Goal: Task Accomplishment & Management: Manage account settings

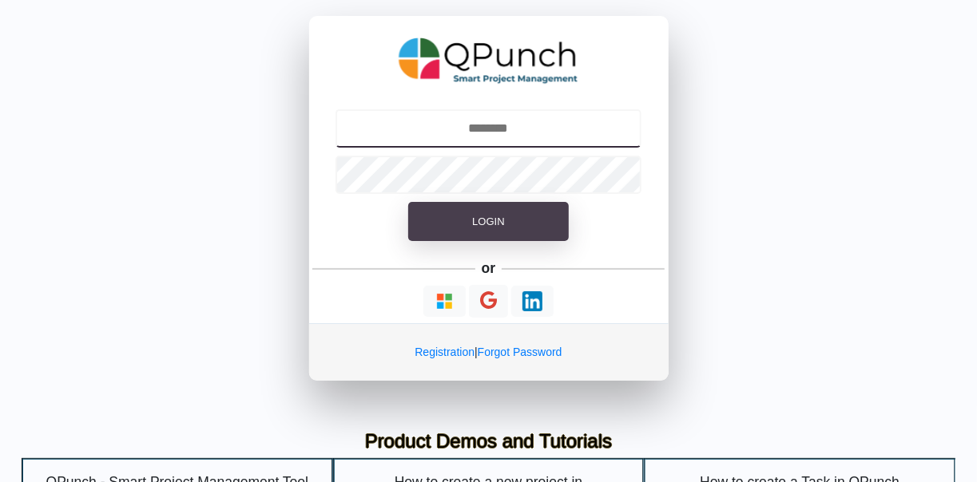
type input "**********"
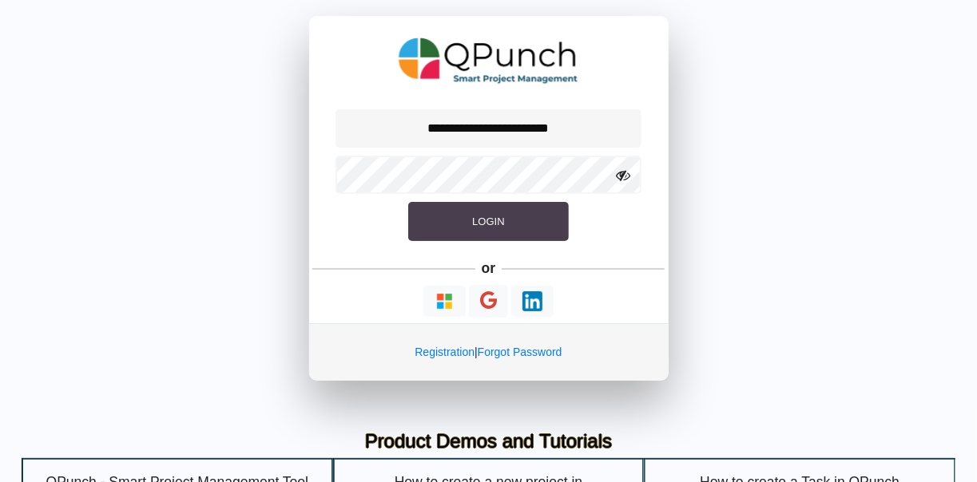
click at [491, 220] on span "Login" at bounding box center [488, 222] width 32 height 12
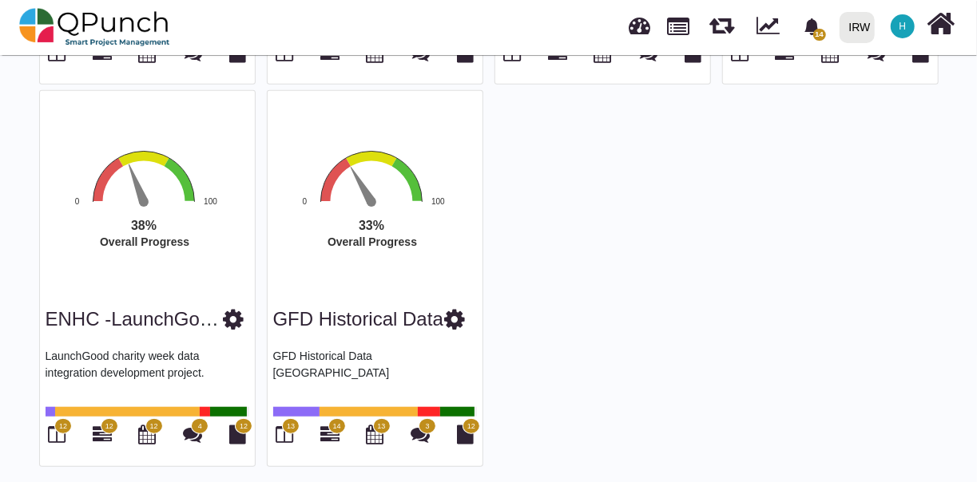
scroll to position [466, 0]
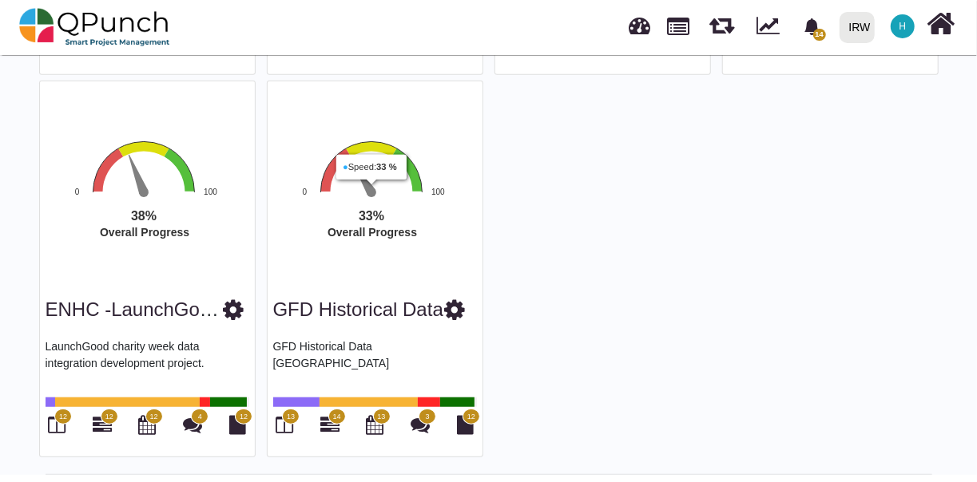
click at [379, 201] on rect "Interactive chart" at bounding box center [388, 213] width 248 height 149
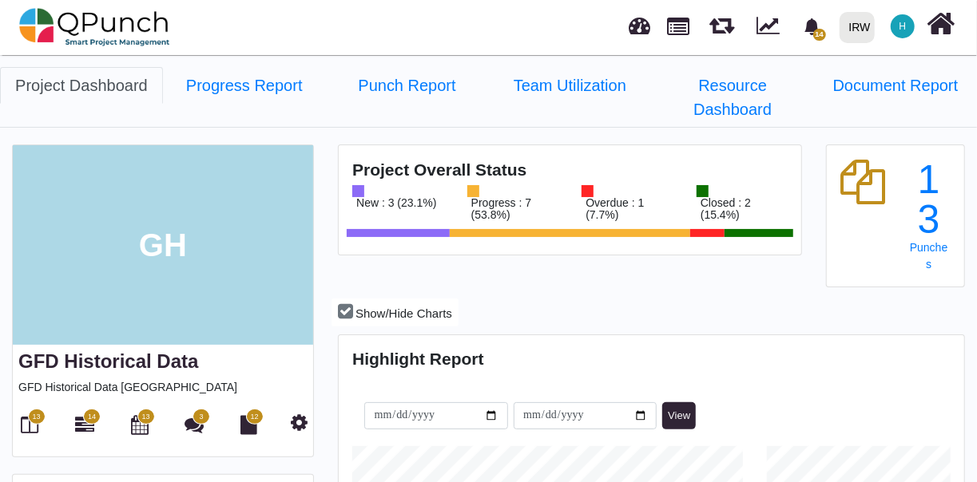
scroll to position [195, 207]
click at [34, 422] on span "13" at bounding box center [37, 417] width 18 height 16
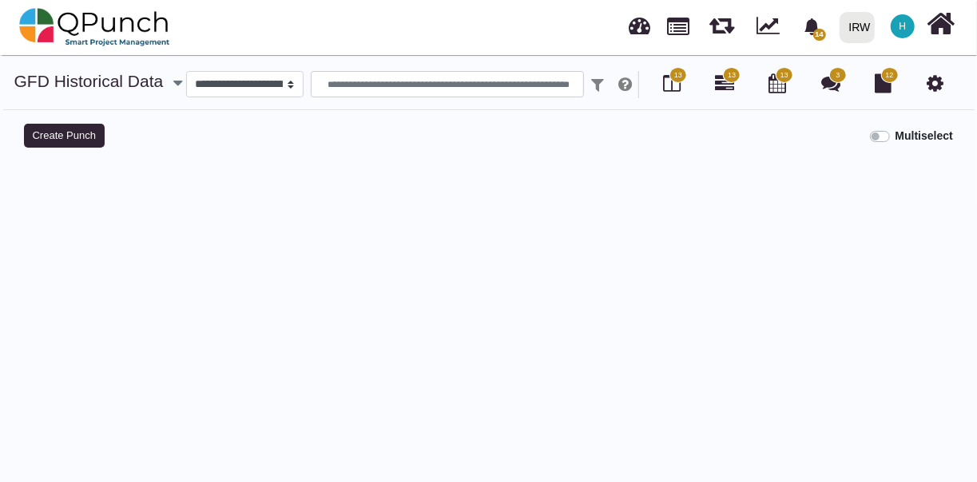
select select
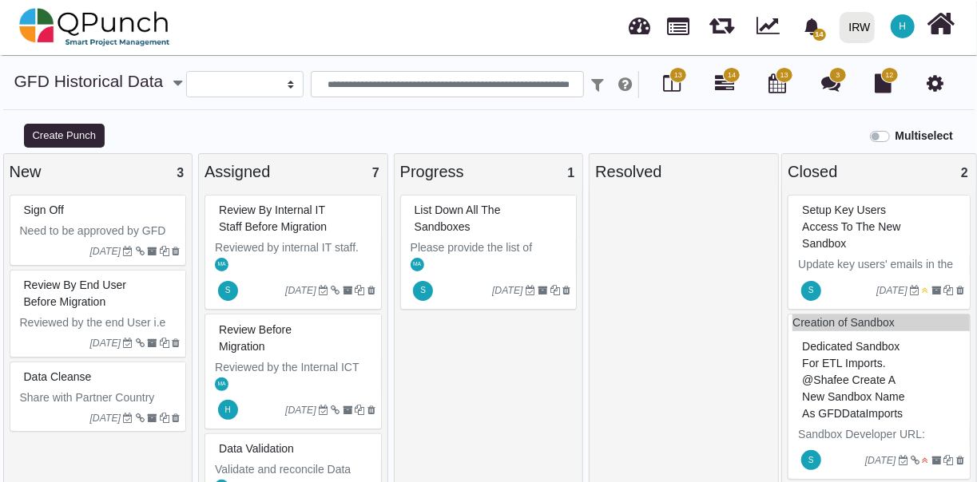
click at [129, 390] on p "Share with Partner Country User for data cleanse Manually / Automatically" at bounding box center [100, 415] width 161 height 50
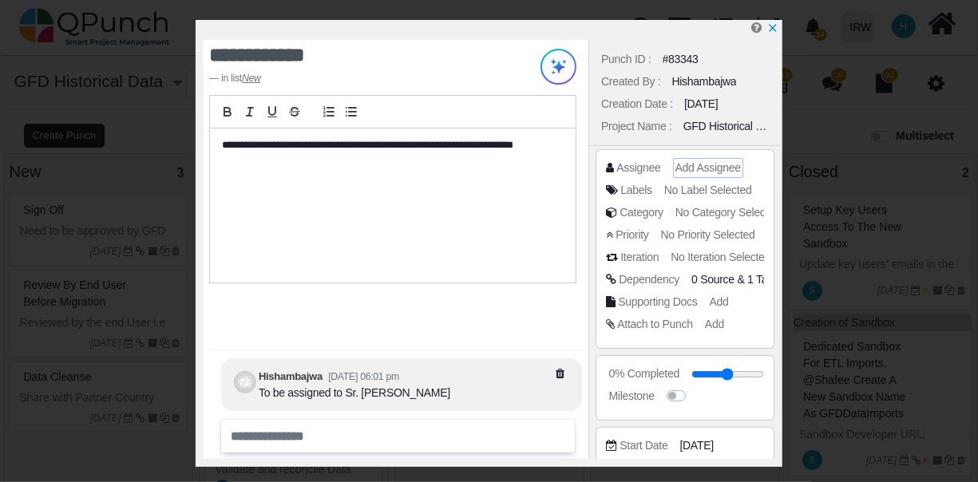
click at [698, 161] on span "Add Assignee" at bounding box center [708, 167] width 65 height 13
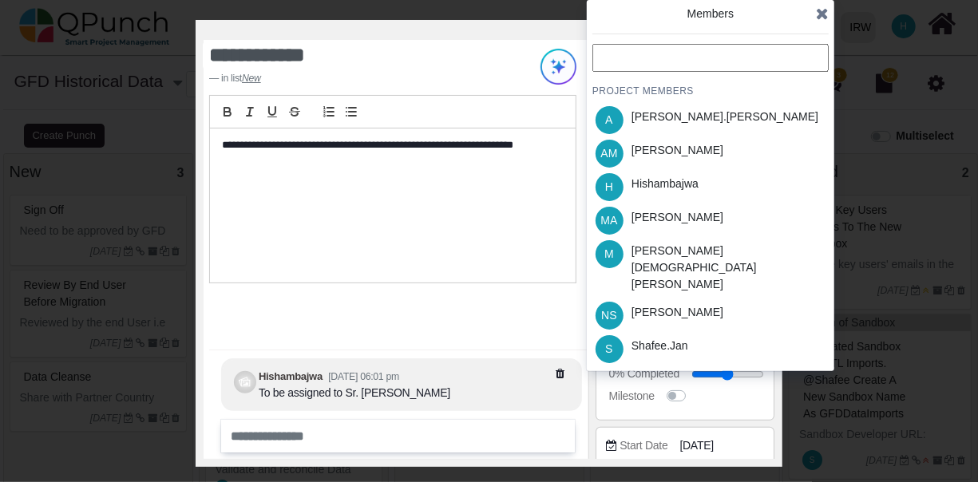
click at [823, 12] on icon at bounding box center [822, 14] width 13 height 16
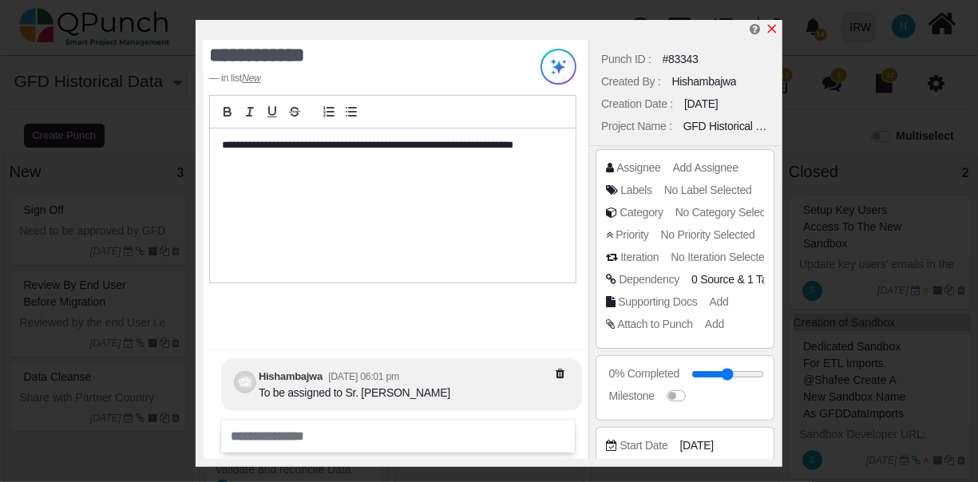
click at [775, 27] on icon "x" at bounding box center [772, 29] width 9 height 9
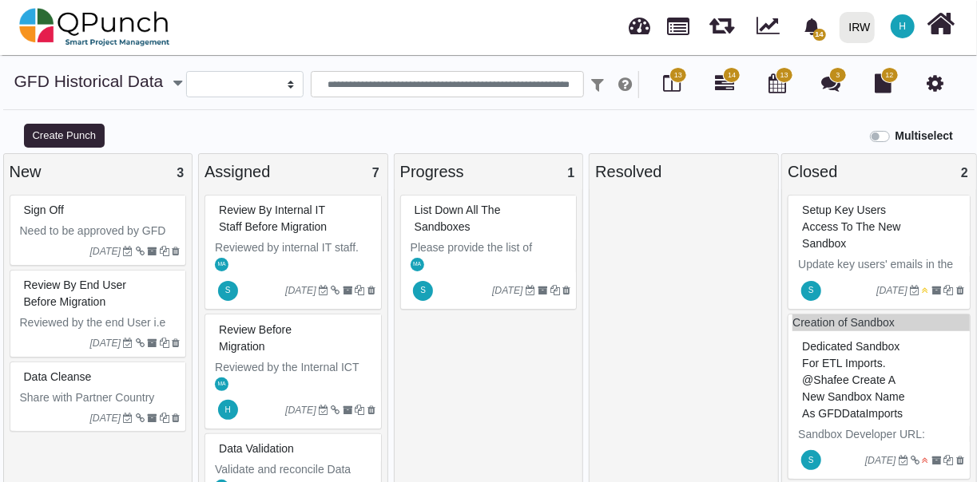
click at [153, 286] on div "Review by end user before Migration" at bounding box center [100, 294] width 161 height 42
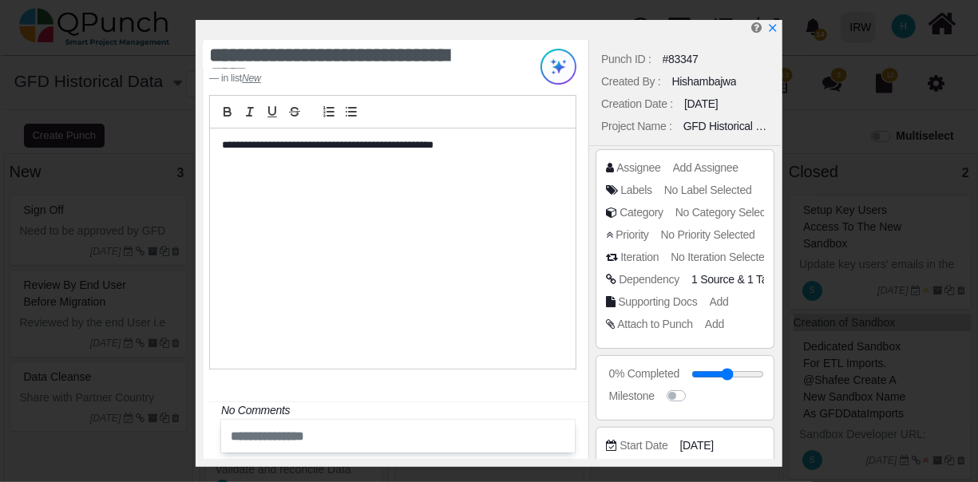
click at [363, 145] on p "**********" at bounding box center [389, 145] width 334 height 14
click at [445, 149] on p "**********" at bounding box center [389, 145] width 334 height 14
click at [774, 26] on icon "x" at bounding box center [772, 28] width 13 height 13
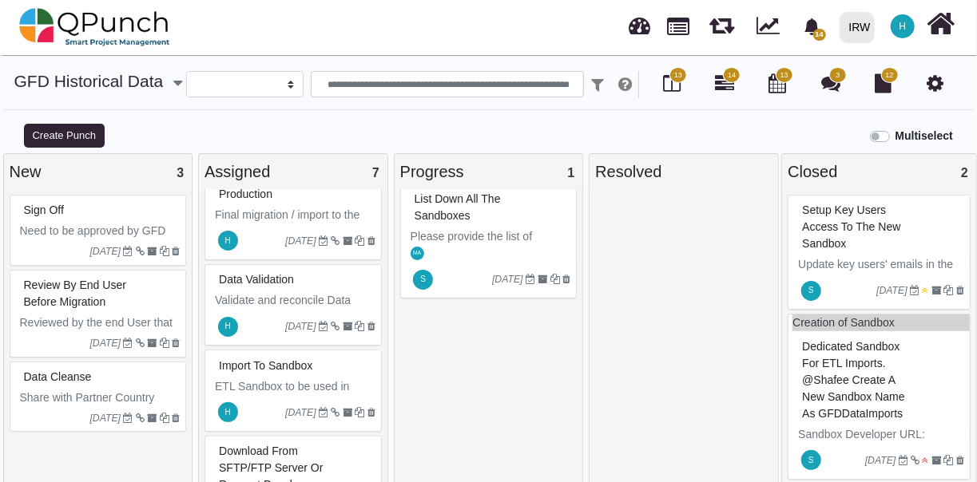
scroll to position [481, 0]
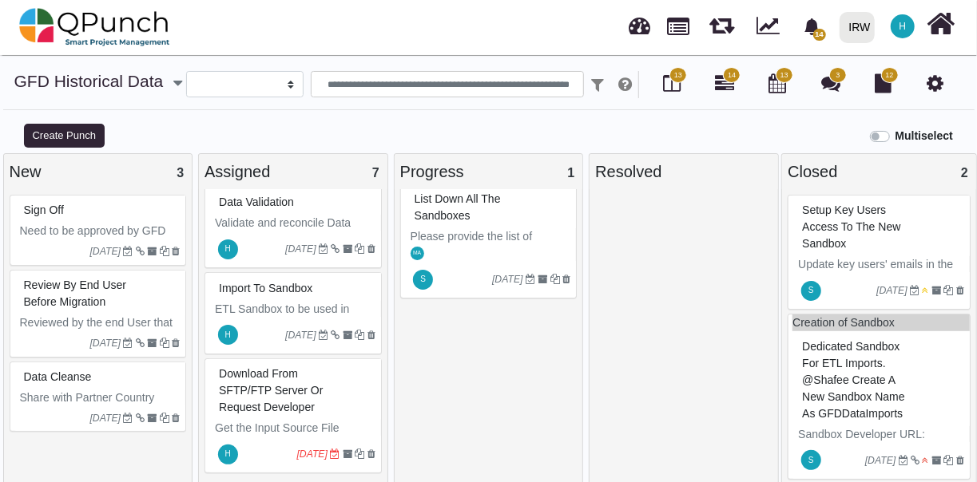
click at [330, 395] on div "Download from SFTP/FTP Server or request developer" at bounding box center [295, 391] width 161 height 58
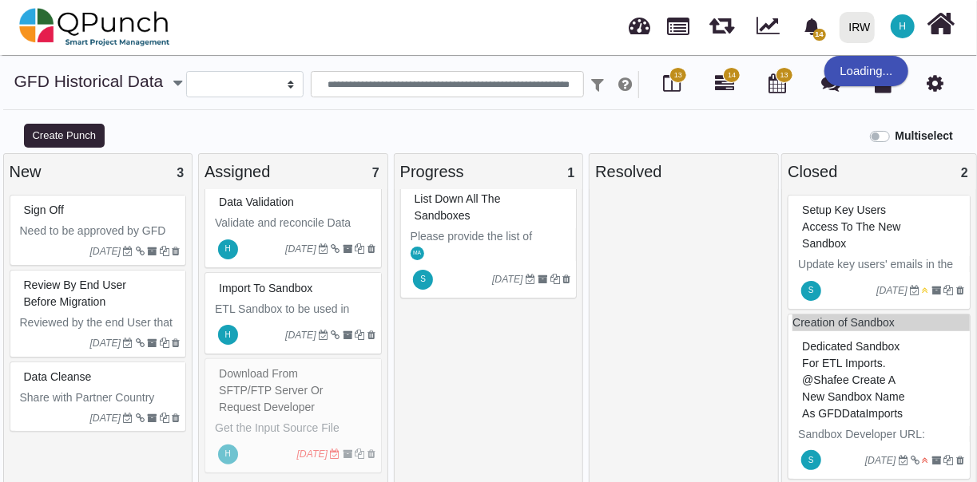
click at [672, 80] on span "13" at bounding box center [678, 75] width 18 height 16
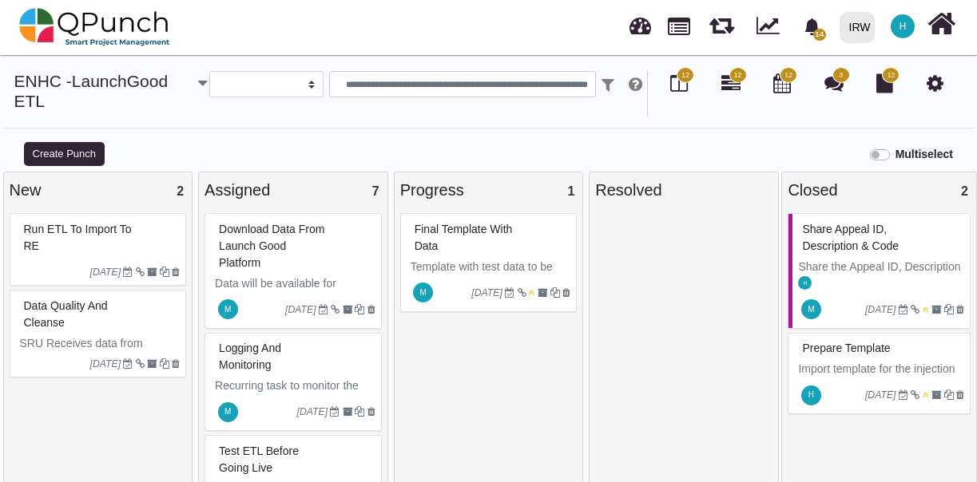
select select
click at [934, 85] on icon at bounding box center [934, 82] width 17 height 19
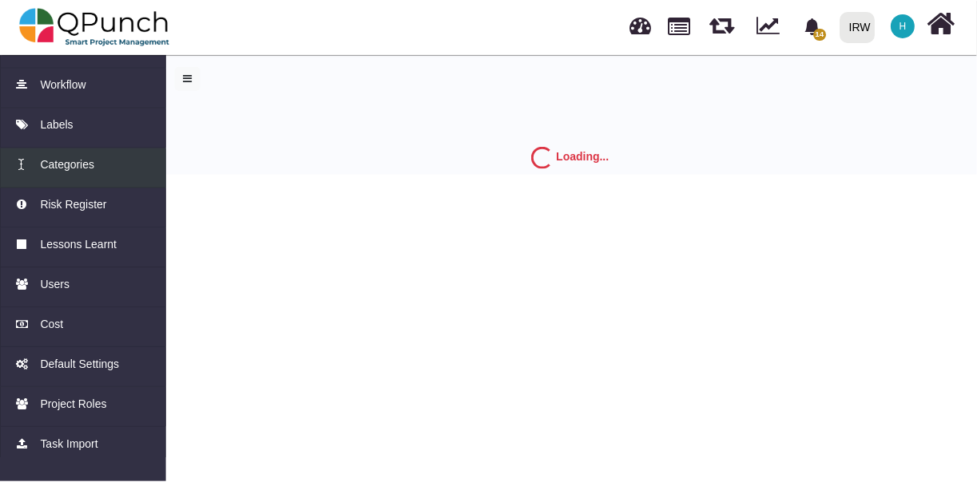
scroll to position [174, 0]
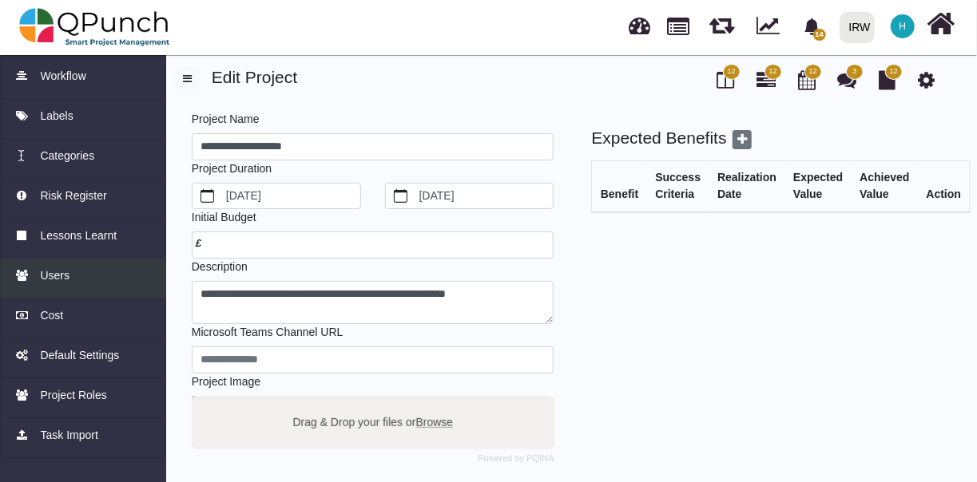
click at [59, 278] on span "Users" at bounding box center [55, 276] width 30 height 17
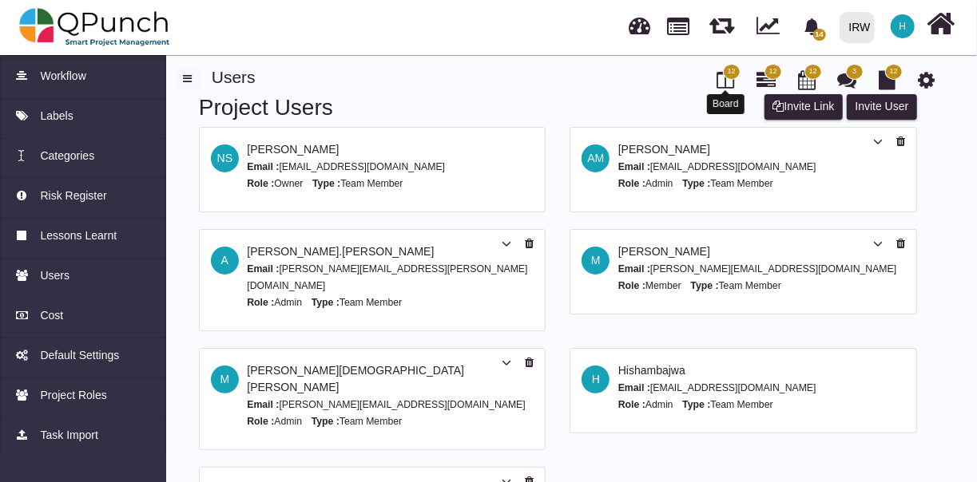
click at [720, 81] on icon at bounding box center [725, 79] width 18 height 19
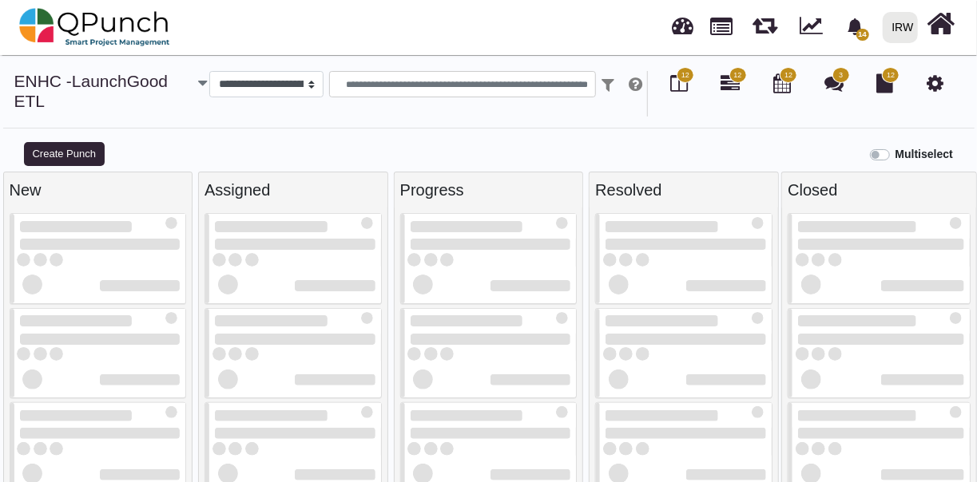
select select
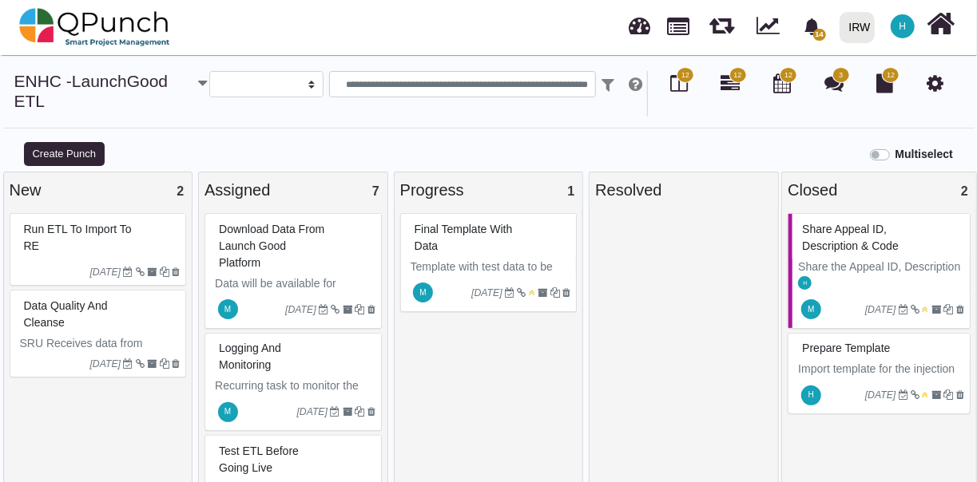
click at [143, 321] on div "Data Quality and Cleanse" at bounding box center [100, 315] width 161 height 42
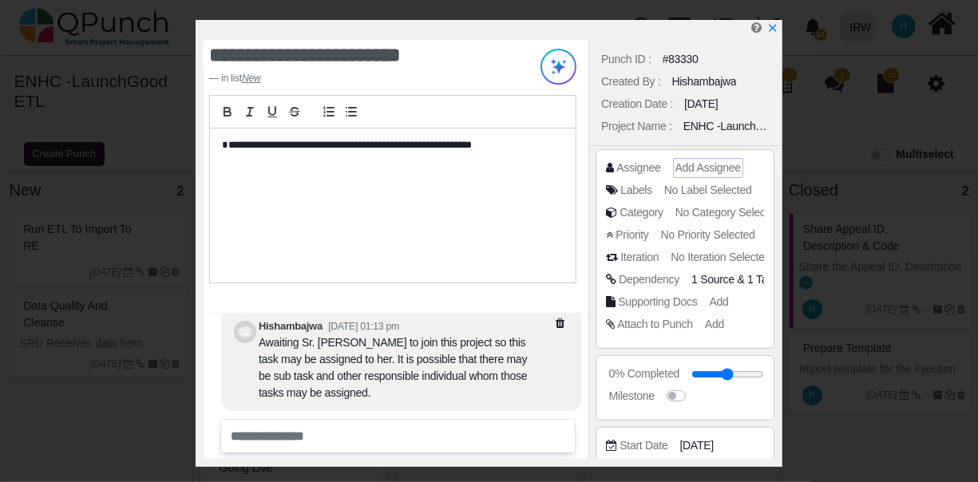
click at [707, 167] on span "Add Assignee" at bounding box center [708, 167] width 65 height 13
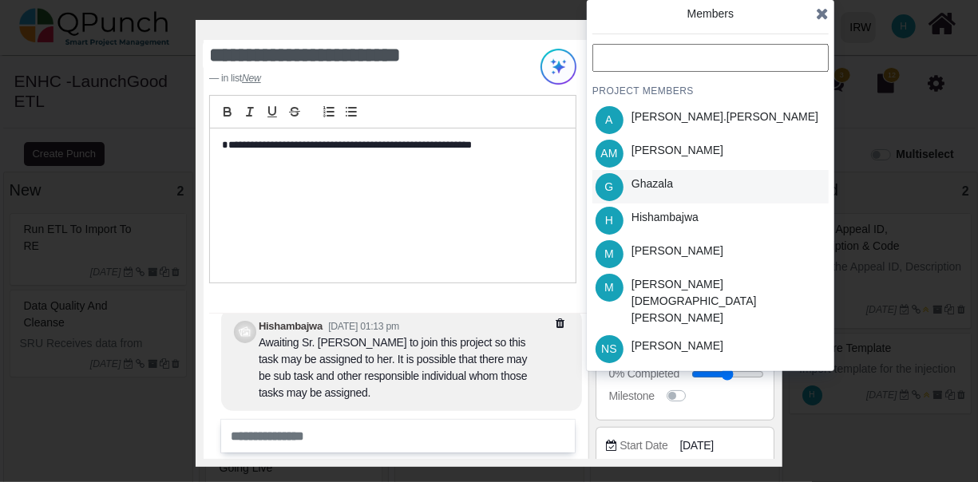
click at [705, 177] on div "G Ghazala" at bounding box center [711, 187] width 236 height 34
click at [820, 10] on icon at bounding box center [822, 14] width 13 height 16
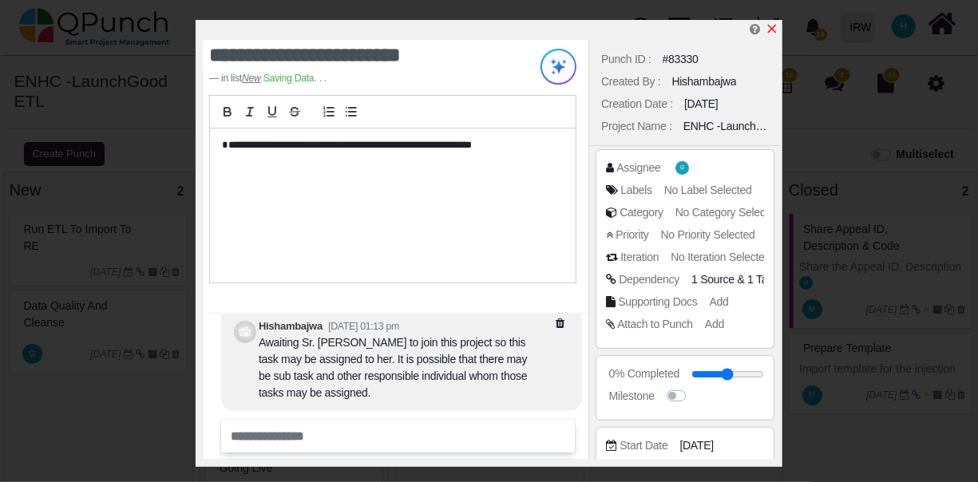
click at [773, 24] on icon "x" at bounding box center [772, 28] width 13 height 13
type input "**"
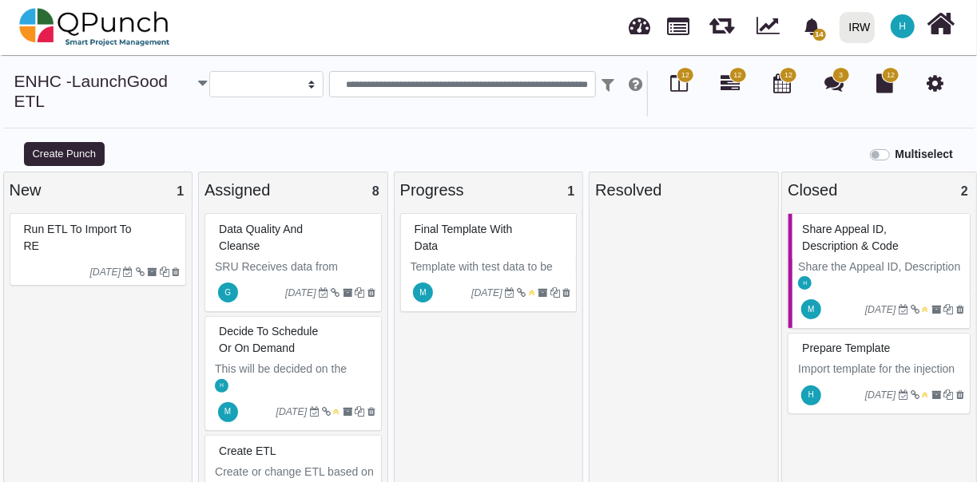
click at [92, 232] on span "Run ETL to Import to RE" at bounding box center [78, 238] width 108 height 30
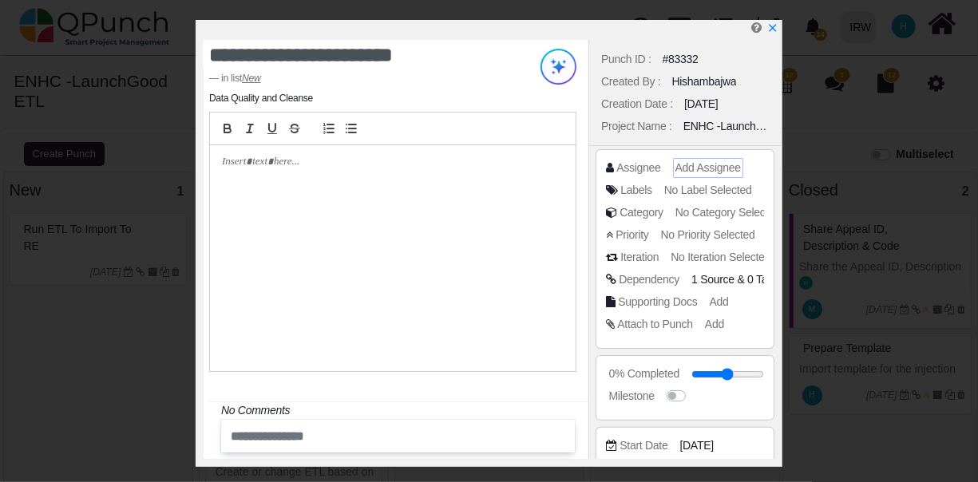
click at [692, 168] on span "Add Assignee" at bounding box center [708, 167] width 65 height 13
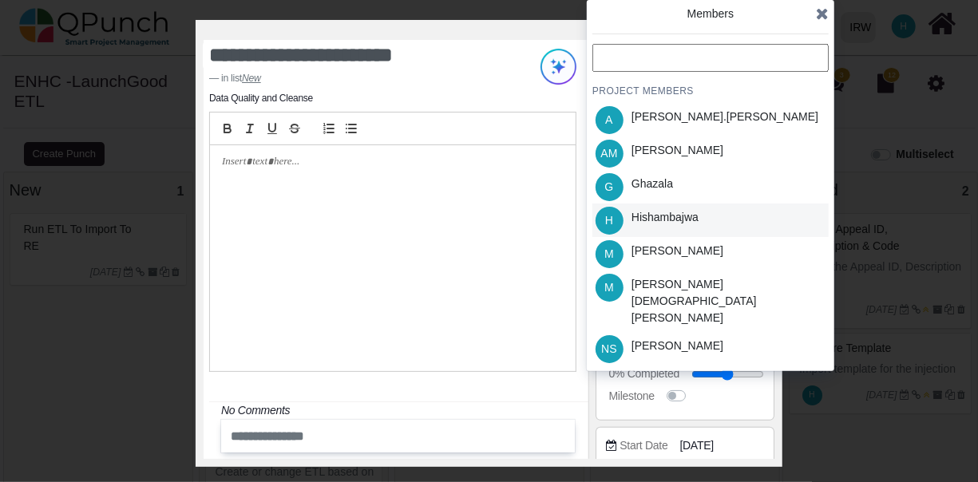
click at [744, 211] on div "H Hishambajwa" at bounding box center [711, 221] width 236 height 34
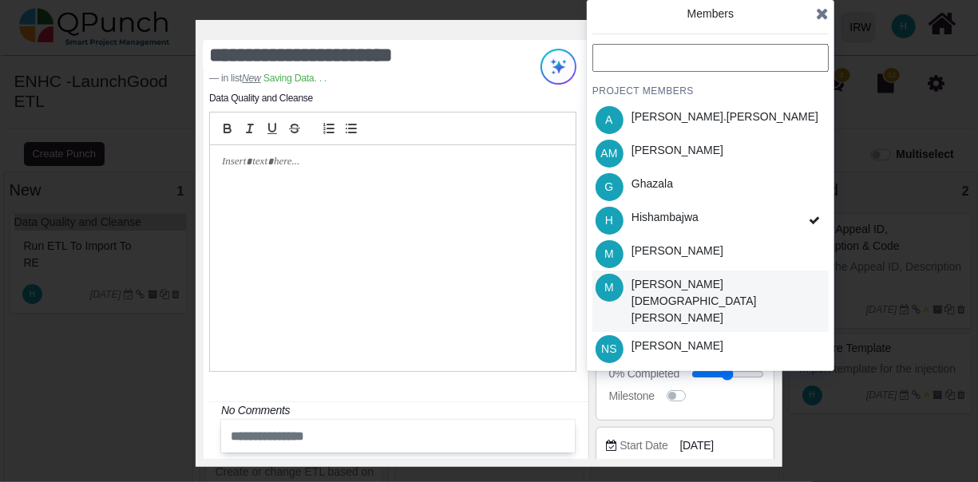
click at [816, 276] on div "M Muhammad.shoaib" at bounding box center [711, 301] width 236 height 61
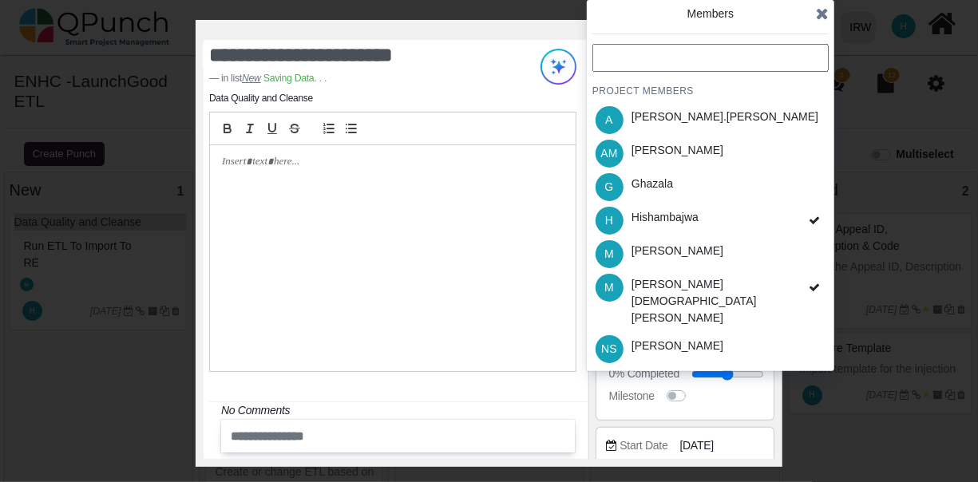
click at [821, 14] on icon at bounding box center [822, 14] width 13 height 16
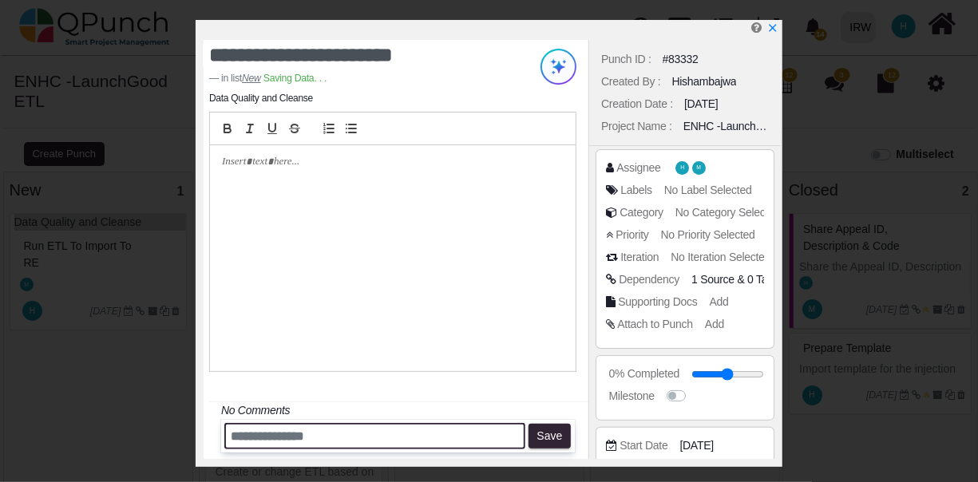
click at [416, 438] on input "text" at bounding box center [374, 436] width 301 height 26
type input "**********"
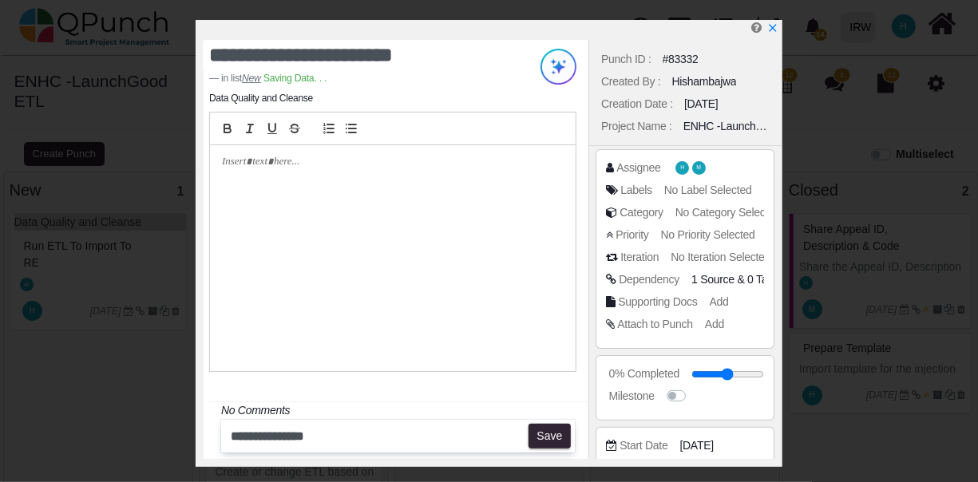
click at [339, 172] on div at bounding box center [393, 258] width 366 height 226
click at [365, 165] on p "**********" at bounding box center [389, 162] width 334 height 14
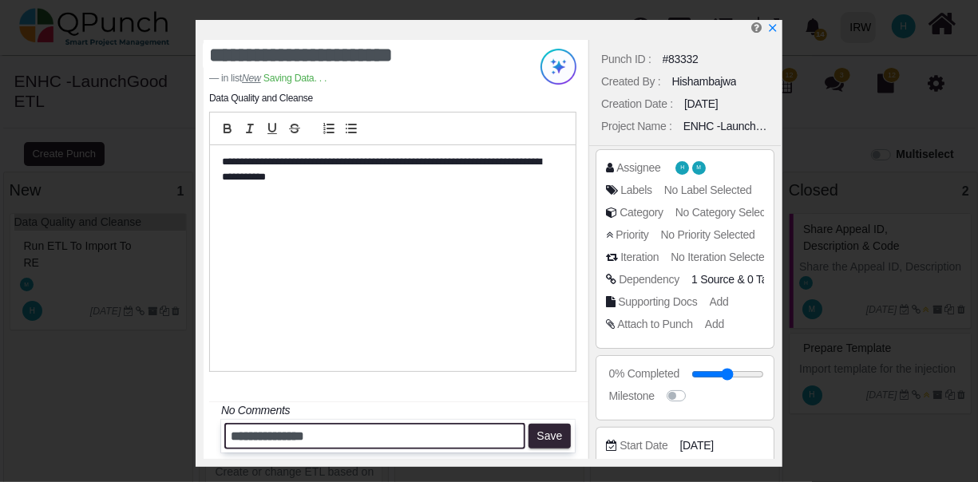
click at [359, 430] on input "**********" at bounding box center [374, 436] width 301 height 26
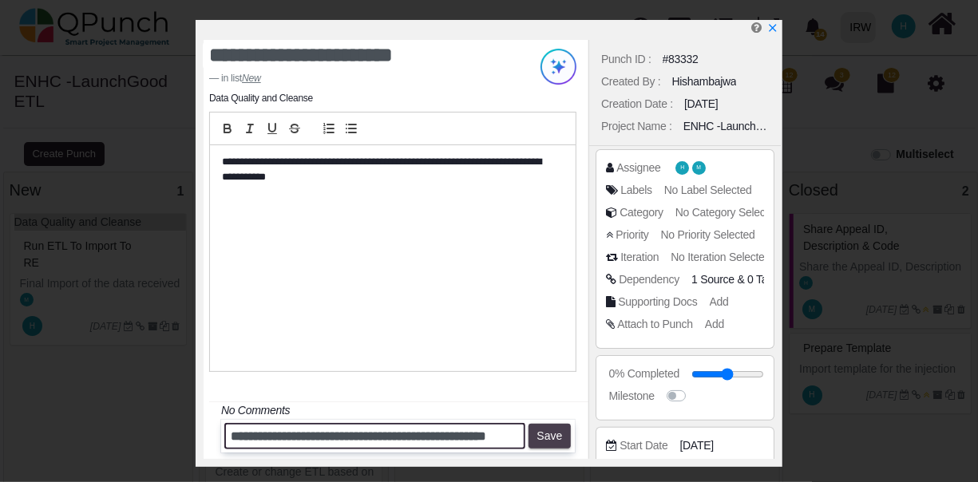
type input "**********"
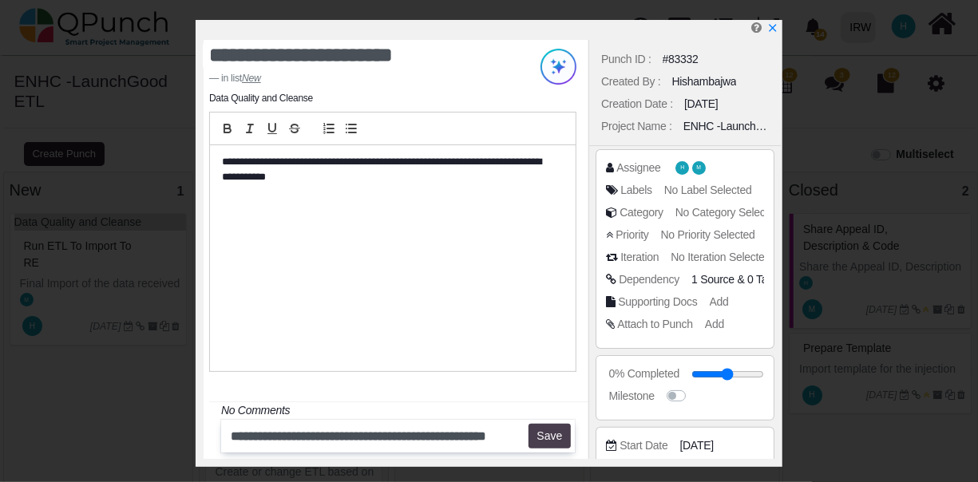
click at [554, 436] on button "Save" at bounding box center [550, 437] width 42 height 26
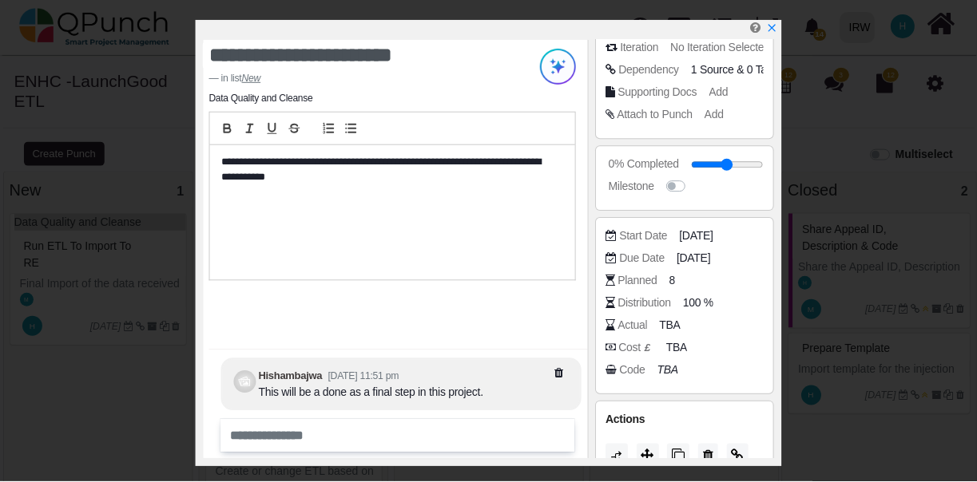
scroll to position [264, 0]
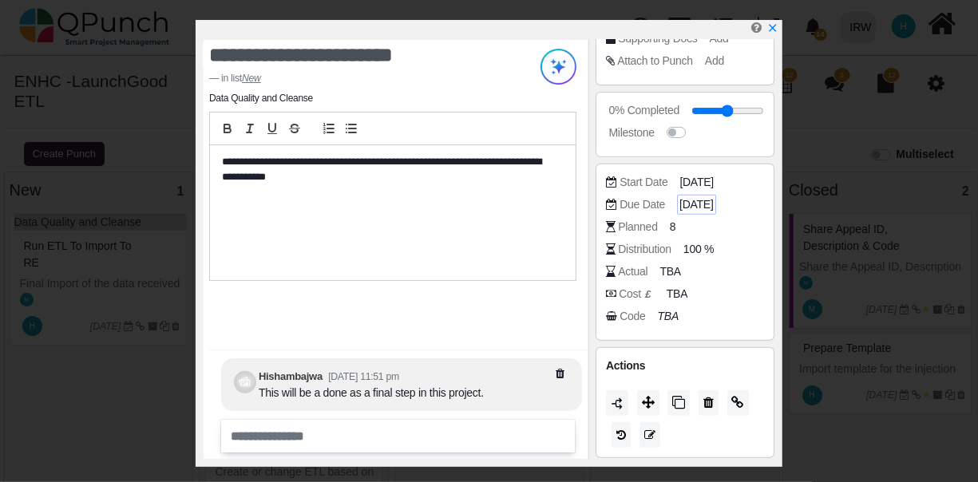
click at [702, 204] on span "18-11-2025" at bounding box center [697, 204] width 34 height 17
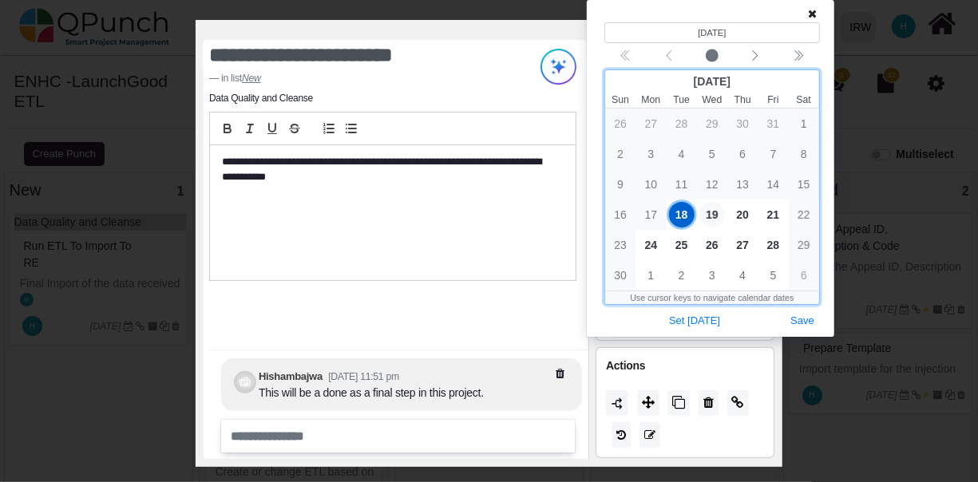
click at [717, 212] on span "19" at bounding box center [713, 215] width 26 height 26
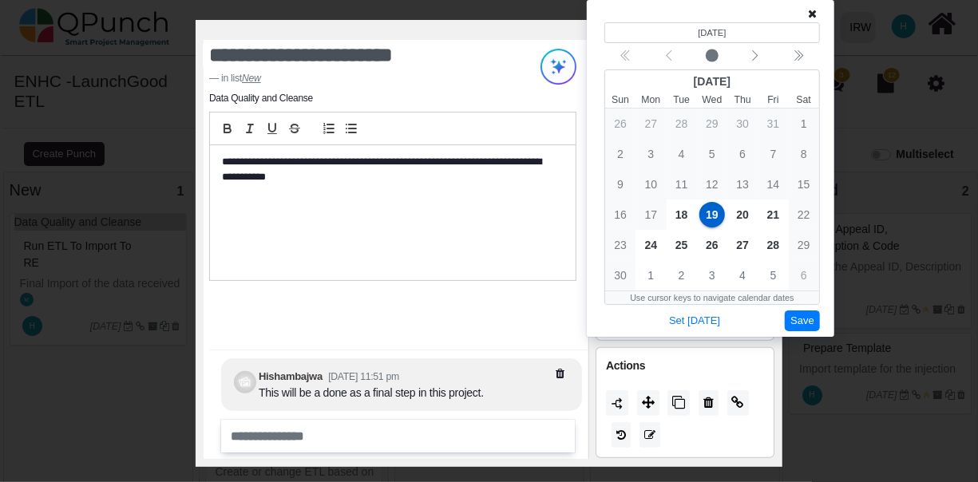
click at [809, 319] on button "Save" at bounding box center [802, 322] width 35 height 22
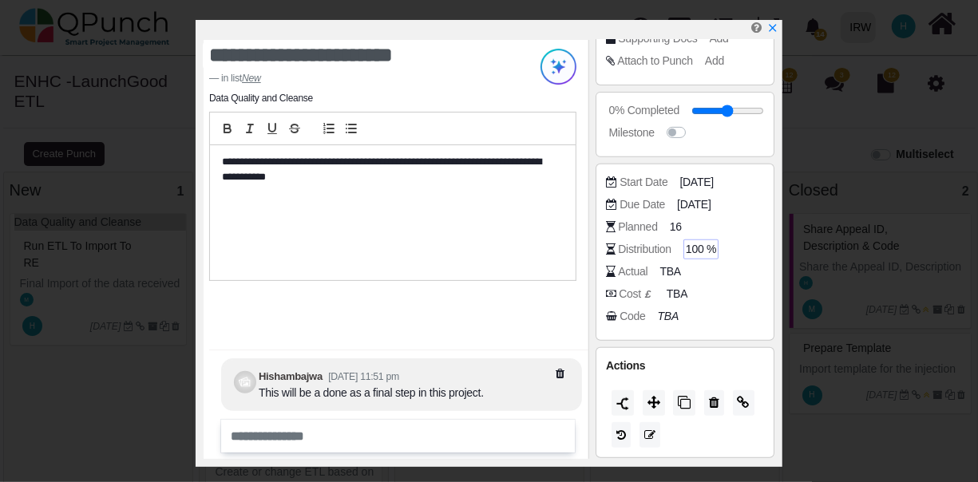
click at [696, 243] on span "100 %" at bounding box center [701, 249] width 30 height 17
type input "*"
type input "**"
click at [712, 451] on div "Actions" at bounding box center [685, 402] width 179 height 111
click at [773, 27] on icon "x" at bounding box center [772, 28] width 13 height 13
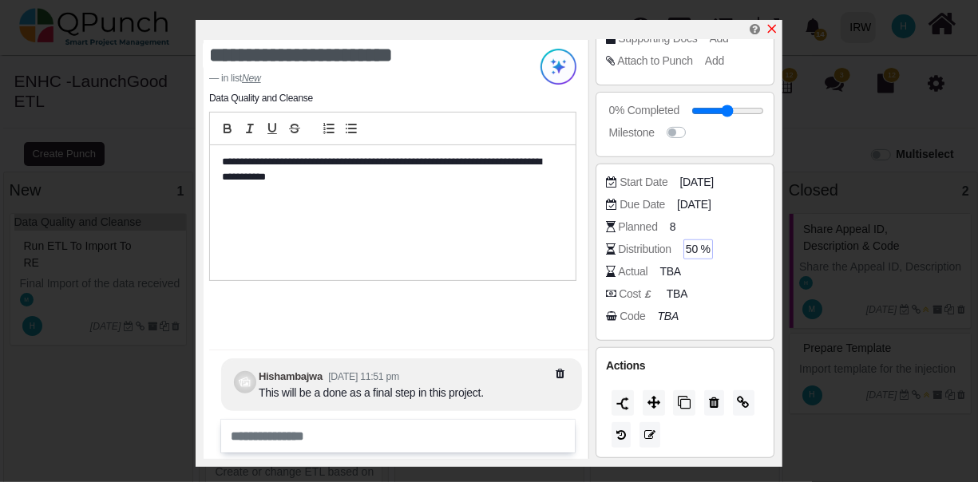
type input "**"
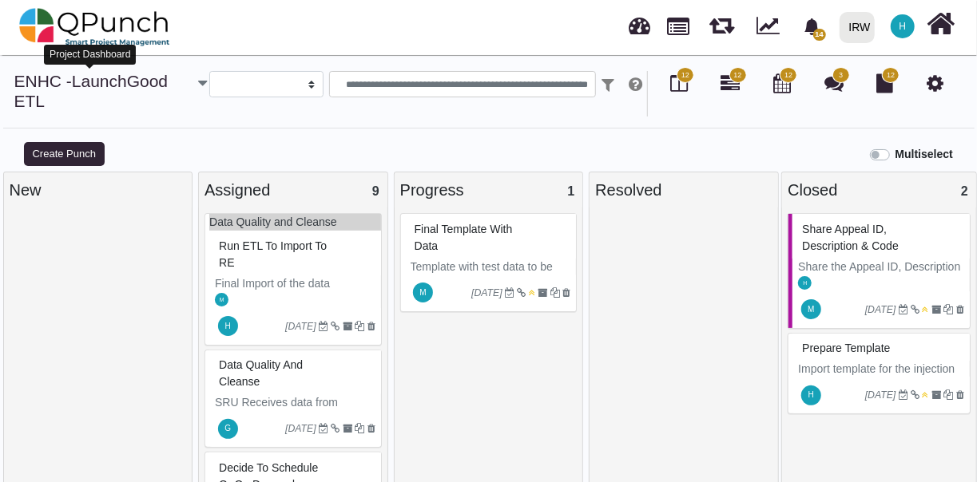
click at [50, 80] on link "ENHC -LaunchGood ETL" at bounding box center [91, 91] width 154 height 38
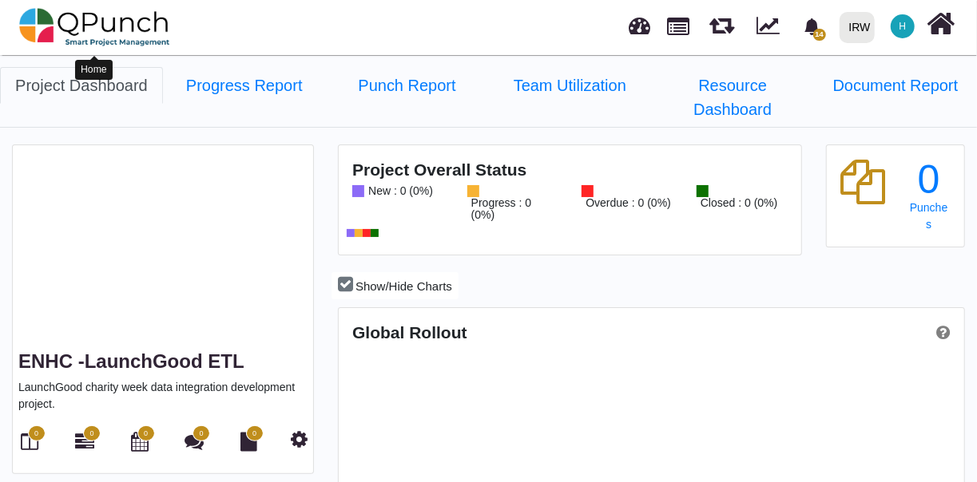
scroll to position [272, 622]
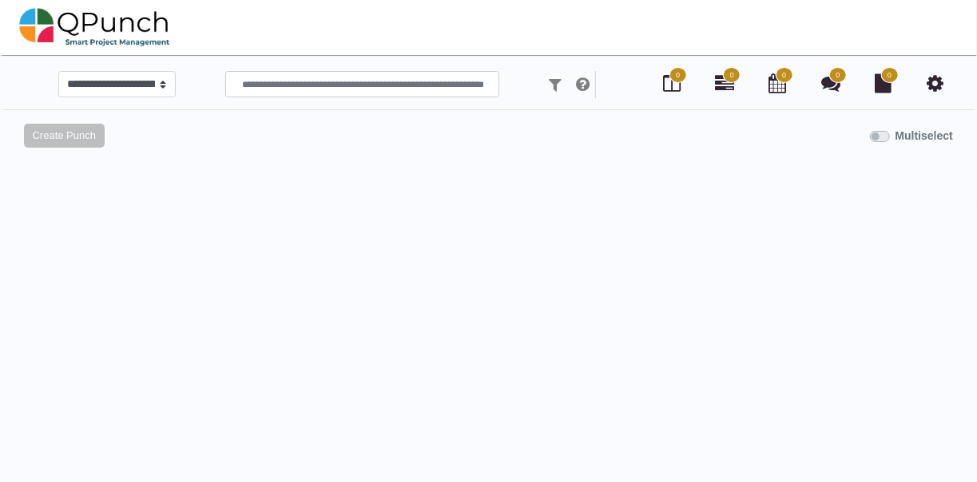
select select
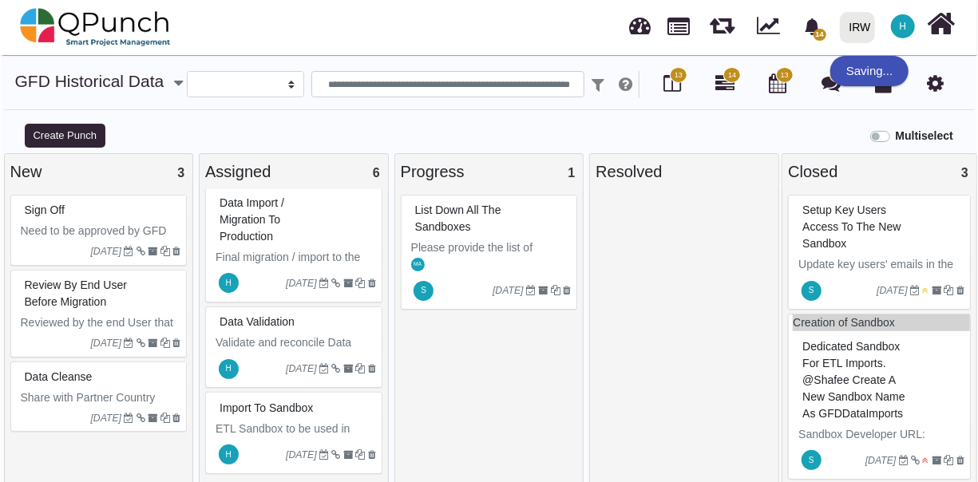
scroll to position [123, 0]
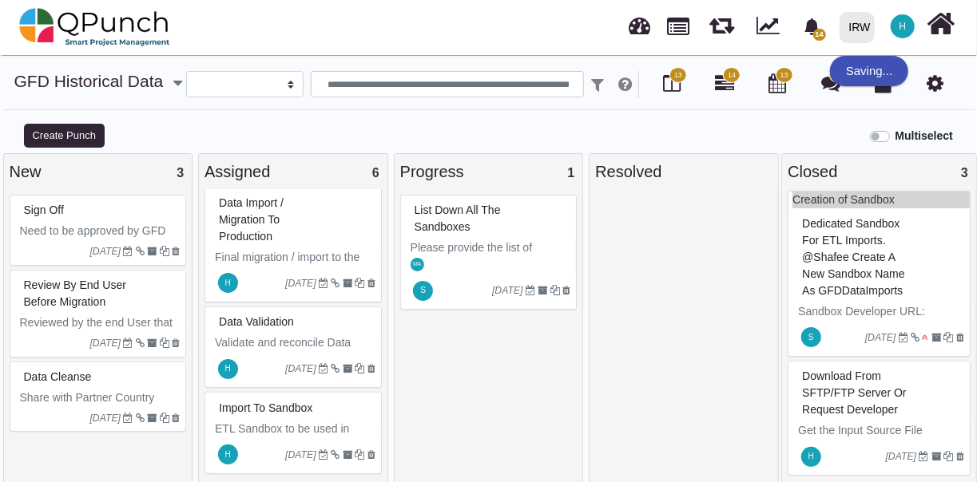
click at [866, 383] on span "Download from SFTP/FTP Server or request developer" at bounding box center [854, 393] width 104 height 46
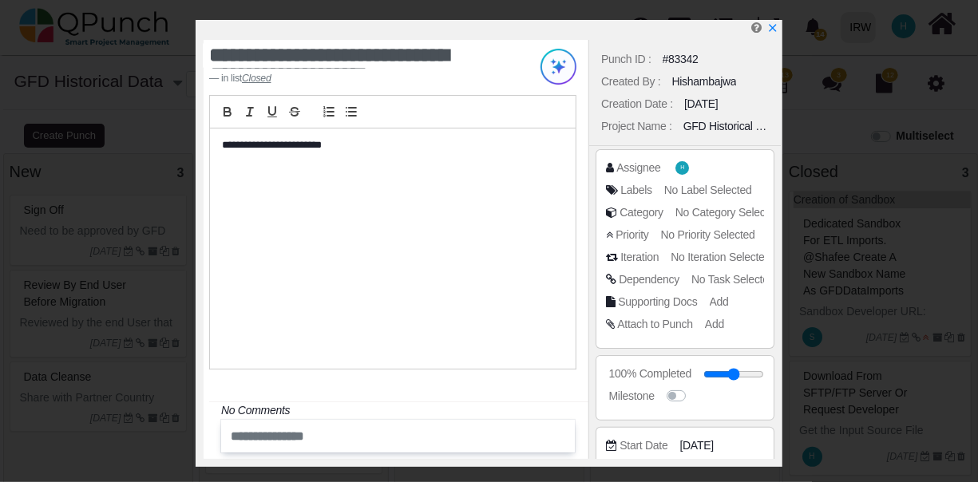
click at [397, 427] on input "text" at bounding box center [374, 436] width 301 height 26
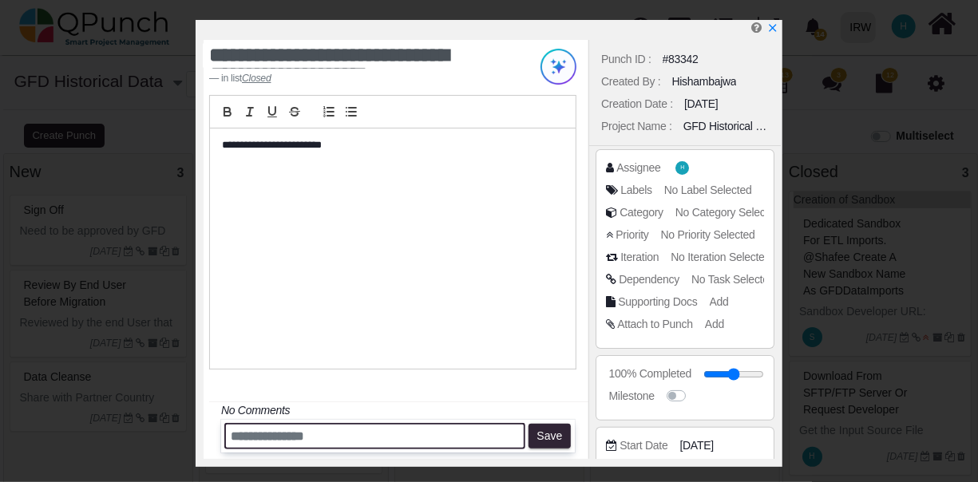
click at [397, 427] on input "text" at bounding box center [374, 436] width 301 height 26
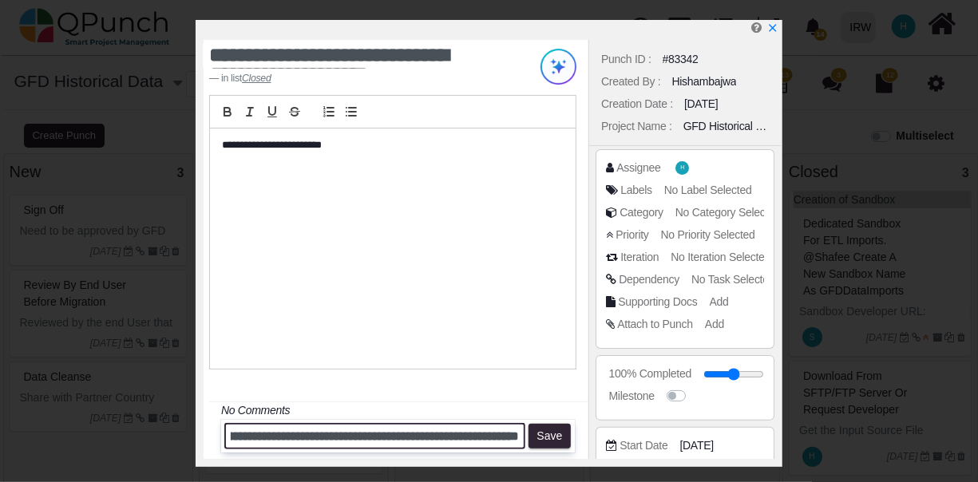
scroll to position [0, 288]
click at [384, 437] on input "**********" at bounding box center [374, 436] width 301 height 26
click at [363, 440] on input "**********" at bounding box center [374, 436] width 301 height 26
type input "**********"
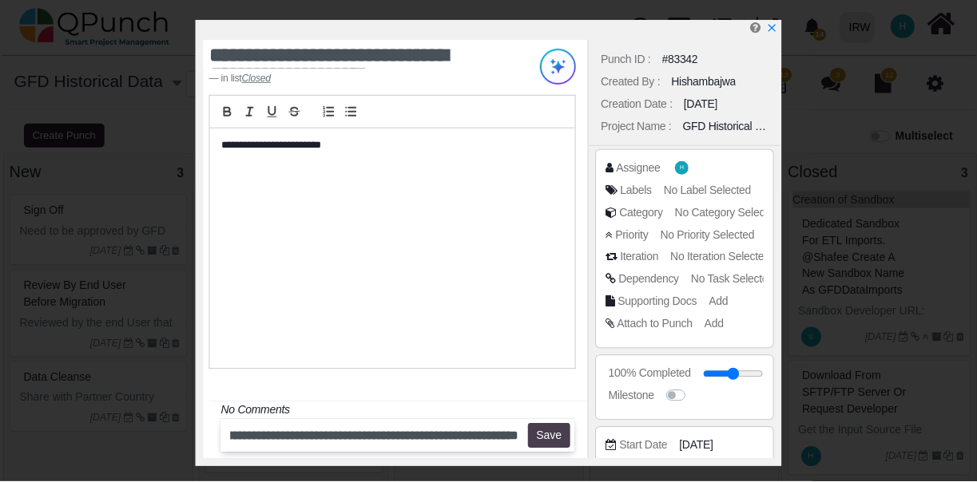
scroll to position [0, 0]
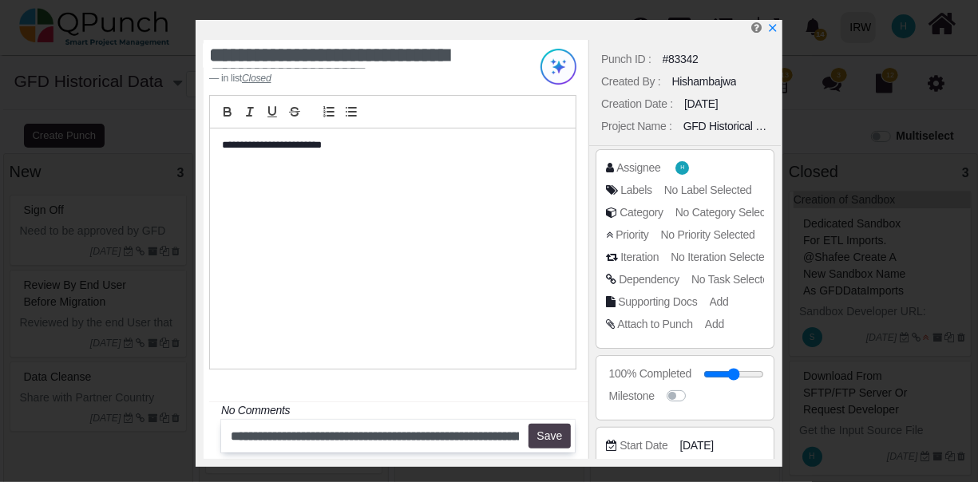
click at [549, 435] on button "Save" at bounding box center [550, 437] width 42 height 26
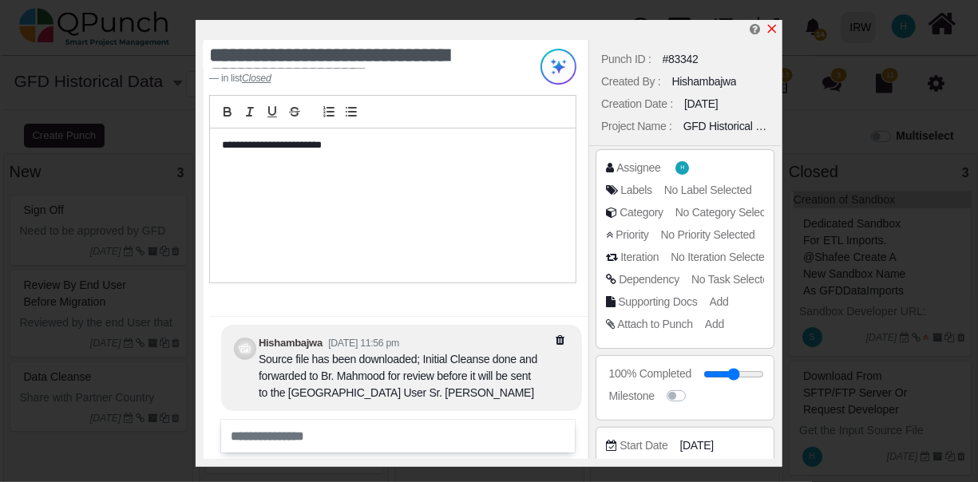
click at [775, 27] on icon "x" at bounding box center [772, 29] width 9 height 9
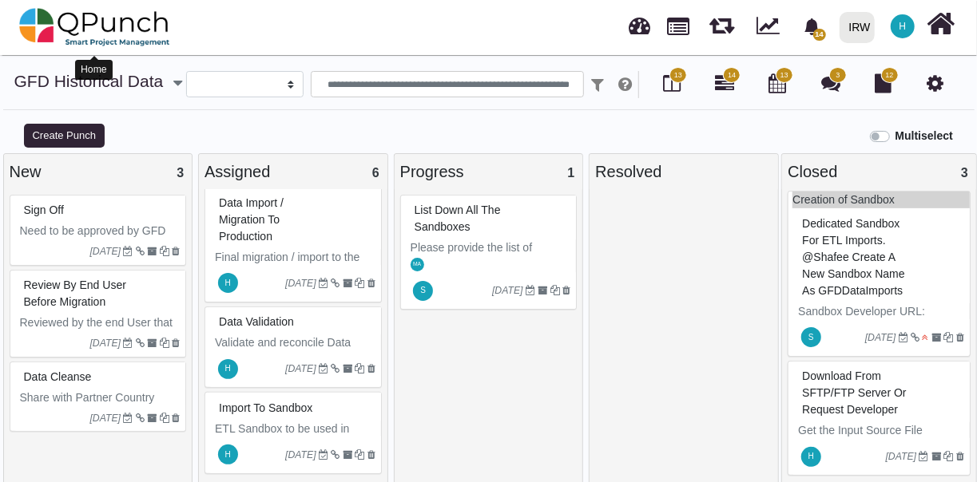
click at [30, 34] on img at bounding box center [94, 27] width 151 height 48
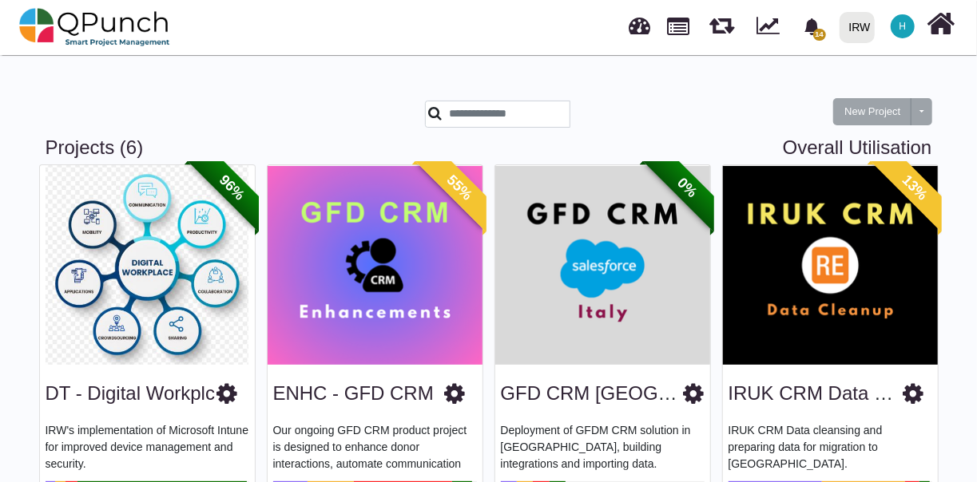
click at [627, 276] on img at bounding box center [602, 265] width 215 height 200
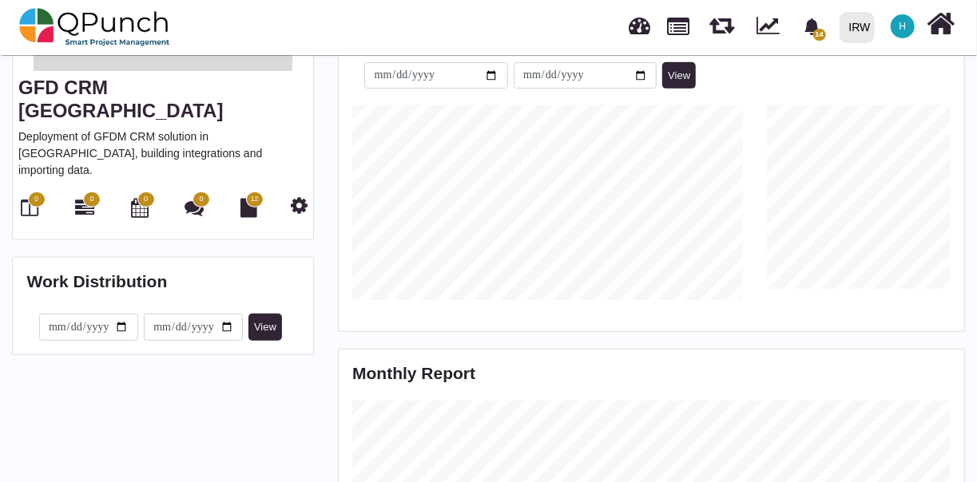
scroll to position [315, 0]
